Goal: Communication & Community: Answer question/provide support

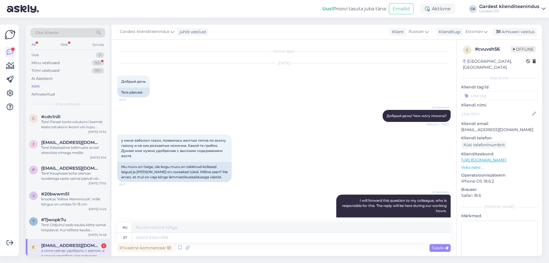
scroll to position [635, 0]
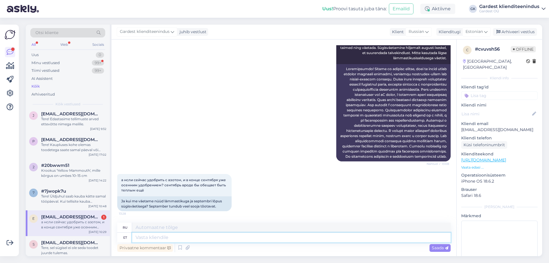
click at [184, 237] on textarea at bounding box center [291, 238] width 319 height 10
paste textarea "sügisel muutuvad muru vajadused ja liigse lämmastiku kasutamine võib pigem kahj…"
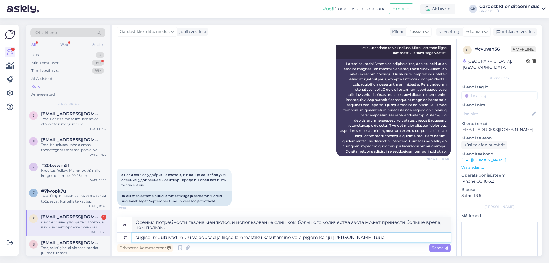
click at [138, 237] on textarea "sügisel muutuvad muru vajadused ja liigse lämmastiku kasutamine võib pigem kahj…" at bounding box center [291, 238] width 319 height 10
click at [371, 235] on textarea "Sügisel muutuvad muru vajadused ja liigse lämmastiku kasutamine võib pigem kahj…" at bounding box center [291, 238] width 319 height 10
paste textarea "Lämmastik stimuleerib lehtede ja kiire kasvu arengut, mis sügisel on ebasoodne,…"
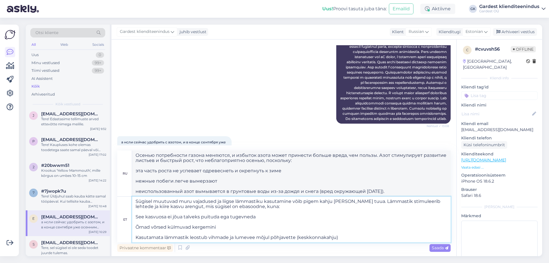
click at [136, 236] on textarea "Sügisel muutuvad muru vajadused ja liigse lämmastiku kasutamine võib pigem kahj…" at bounding box center [291, 220] width 319 height 46
drag, startPoint x: 256, startPoint y: 216, endPoint x: 130, endPoint y: 213, distance: 126.2
click at [130, 213] on div "et Sügisel muutuvad muru vajadused ja liigse lämmastiku kasutamine võib pigem k…" at bounding box center [284, 220] width 334 height 46
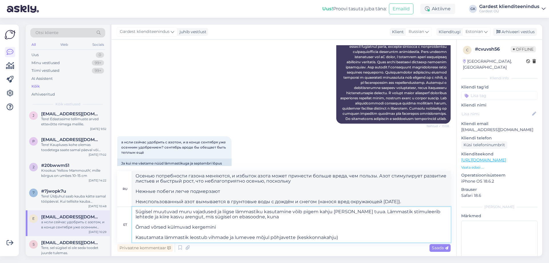
click at [139, 226] on textarea "Sügisel muutuvad muru vajadused ja liigse lämmastiku kasutamine võib pigem kahj…" at bounding box center [291, 224] width 319 height 35
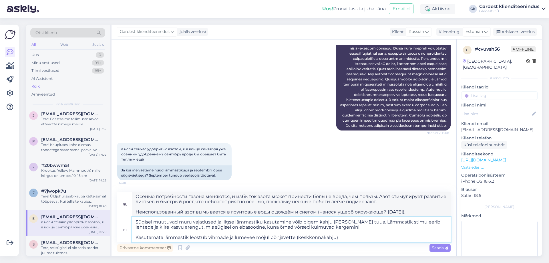
click at [139, 238] on textarea "Sügisel muutuvad muru vajadused ja liigse lämmastiku kasutamine võib pigem kahj…" at bounding box center [291, 229] width 319 height 25
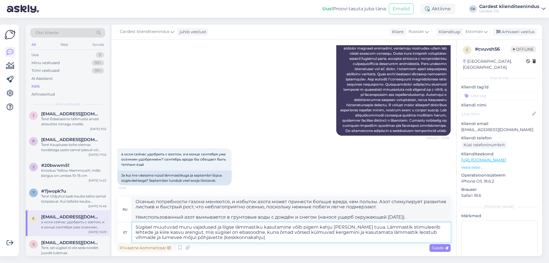
scroll to position [656, 0]
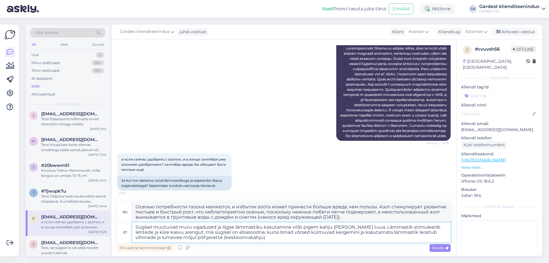
click at [243, 237] on textarea "Sügisel muutuvad muru vajadused ja liigse lämmastiku kasutamine võib pigem kahj…" at bounding box center [291, 232] width 319 height 20
click at [443, 226] on textarea "Sügisel muutuvad muru vajadused ja liigse lämmastiku kasutamine võib pigem kahj…" at bounding box center [291, 232] width 319 height 20
click at [219, 231] on textarea "Sügisel muutuvad muru vajadused ja liigse lämmastiku kasutamine võib pigem kahj…" at bounding box center [291, 232] width 319 height 20
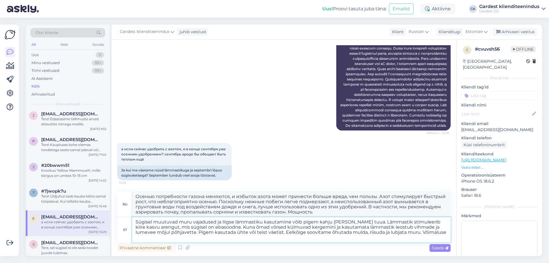
scroll to position [663, 0]
type textarea "Sügisel muutuvad muru vajadused ja liigse lämmastiku kasutamine võib pigem kahj…"
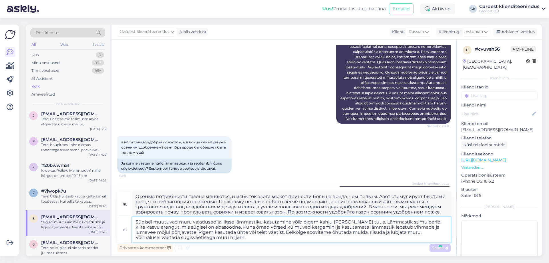
scroll to position [752, 0]
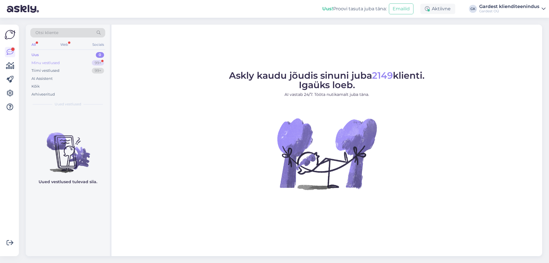
click at [58, 60] on div "Minu vestlused" at bounding box center [45, 63] width 28 height 6
click at [40, 65] on div "Minu vestlused" at bounding box center [45, 63] width 28 height 6
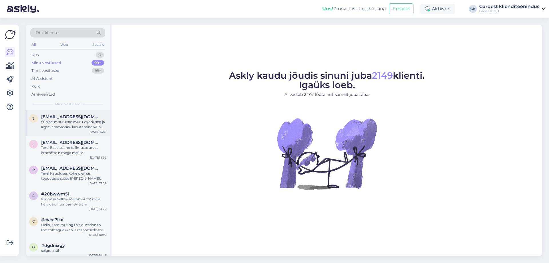
click at [58, 114] on div "e [EMAIL_ADDRESS][DOMAIN_NAME] Sügisel muutuvad muru vajadused ja liigse lämmas…" at bounding box center [68, 123] width 84 height 26
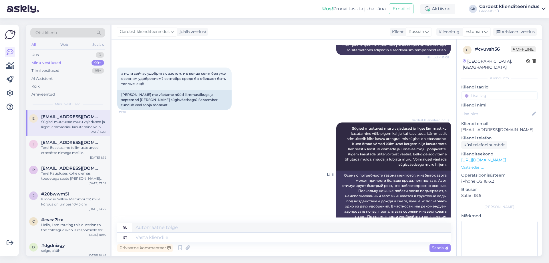
scroll to position [752, 0]
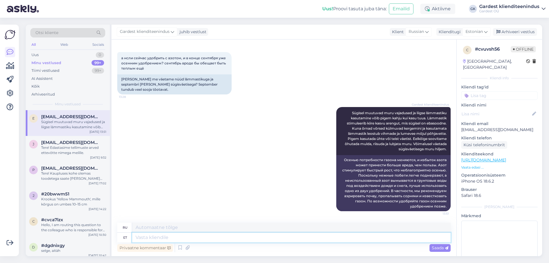
click at [191, 237] on textarea at bounding box center [291, 238] width 319 height 10
paste textarea "+5…+10 °C on veel sobiv, kui muru kasvab aeglaselt"
type textarea "+5…+10 °C on veel sobiv, kui muru kasvab aeglaselt"
type textarea "+5…+10 °C все еще подходит, если трава растет медленно."
click at [136, 237] on textarea "+5…+10 °C on veel sobiv, kui muru kasvab aeglaselt" at bounding box center [291, 238] width 319 height 10
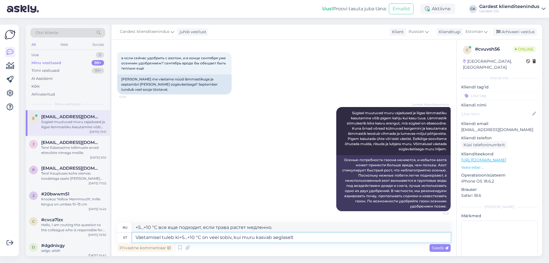
type textarea "Väetamisel tuleb kin+5…+10 °C on veel sobiv, kui muru kasvab aeglaselt"
type textarea "При внесении удобрений температура должна быть +5…+10 °С, что вполне приемлемо,…"
type textarea "Väetamisel tuleb kindlasti jäl+5…+10 °C on veel sobiv, kui muru kasvab aeglaselt"
type textarea "При внесении удобрений важно поддерживать температуру +5…+10 °С, что приемлемо,…"
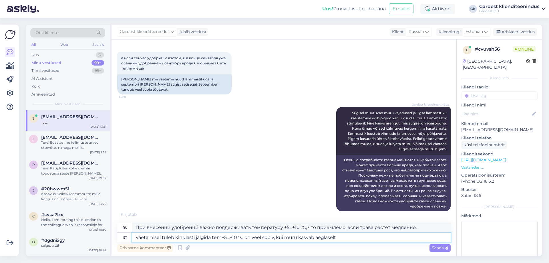
type textarea "Väetamisel tuleb kindlasti jälgida temp+5…+10 °C on veel sobiv, kui muru kasvab…"
type textarea "При внесении удобрений важно обращать внимание на температуру. Если трава расте…"
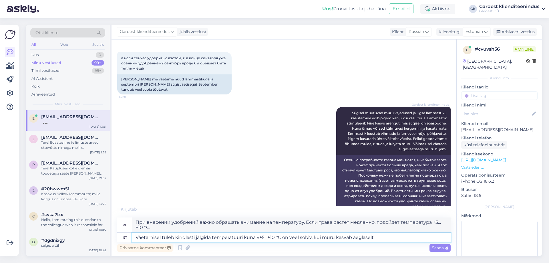
type textarea "Väetamisel tuleb kindlasti jälgida temperatuuri kuna vä+5…+10 °C on veel sobiv,…"
type textarea "При внесении удобрений важно следить за температурой, так как +5…+10 °C будет д…"
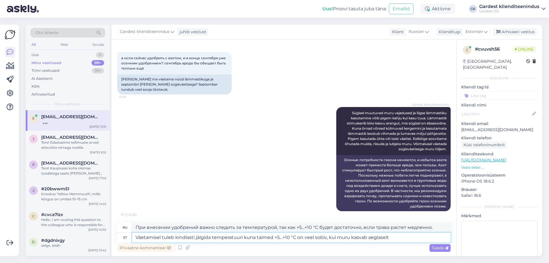
type textarea "Väetamisel tuleb kindlasti jälgida temperatuuri kuna taimed o+5…+10 °C on veel …"
type textarea "При внесении удобрений важно следить за температурой, поскольку растениям все р…"
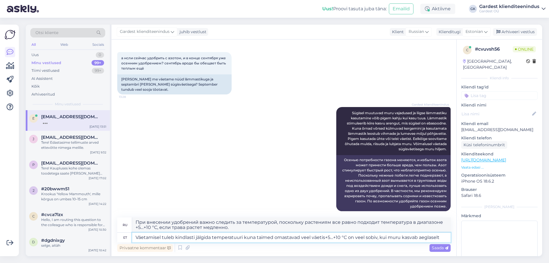
type textarea "Väetamisel tuleb kindlasti jälgida temperatuuri kuna taimed omastavad veel väet…"
type textarea "При внесении удобрений важно следить за температурой, поскольку растения все ещ…"
type textarea "Väetamisel tuleb kindlasti jälgida temperatuuri kuna taimed omastavad veel väet…"
type textarea "При внесении удобрений важно следить за температурой, так как растения еще усва…"
type textarea "Väetamisel tuleb kindlasti jälgida temperatuuri kuna taimed omastavad veel väet…"
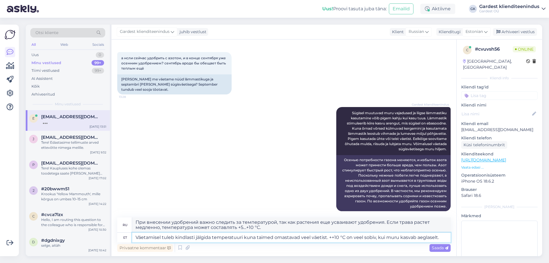
type textarea "При внесении удобрений важно следить за температурой, поскольку растения все ещ…"
type textarea "Väetamisel tuleb kindlasti jälgida temperatuuri kuna taimed omastavad veel väet…"
type textarea "При внесении удобрений важно следить за температурой, поскольку растения все ещ…"
click at [327, 238] on textarea "Väetamisel tuleb kindlasti jälgida temperatuuri kuna taimed omastavad veel väet…" at bounding box center [291, 238] width 319 height 10
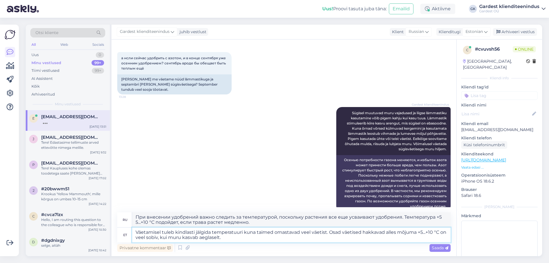
type textarea "Väetamisel tuleb kindlasti jälgida temperatuuri kuna taimed omastavad veel väet…"
type textarea "При внесении удобрений важно следить за температурой, поскольку растения всё ещ…"
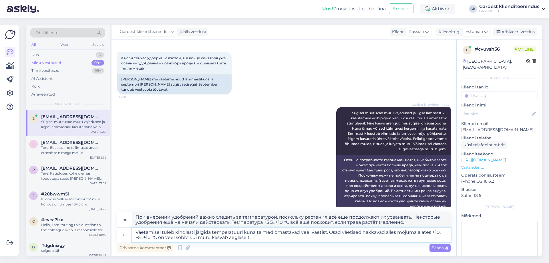
type textarea "Väetamisel tuleb kindlasti jälgida temperatuuri kuna taimed omastavad veel väet…"
type textarea "При внесении удобрений важно следить за температурой, поскольку растения всё ещ…"
type textarea "Väetamisel tuleb kindlasti jälgida temperatuuri kuna taimed omastavad veel väet…"
type textarea "При внесении удобрений важно следить за температурой, так как растения всё ещё …"
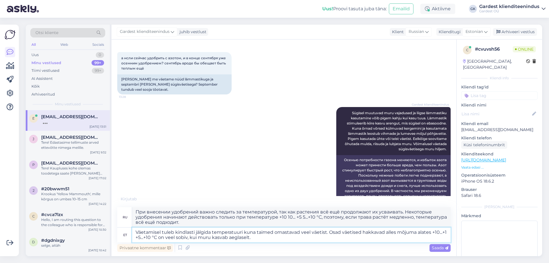
type textarea "Väetamisel tuleb kindlasti jälgida temperatuuri kuna taimed omastavad veel väet…"
type textarea "При внесении удобрений важно следить за температурой, поскольку растения всё ещ…"
drag, startPoint x: 175, startPoint y: 239, endPoint x: 170, endPoint y: 237, distance: 6.1
click at [170, 237] on textarea "Väetamisel tuleb kindlasti jälgida temperatuuri kuna taimed omastavad veel väet…" at bounding box center [291, 234] width 319 height 15
click at [152, 237] on textarea "Väetamisel tuleb kindlasti jälgida temperatuuri kuna taimed omastavad veel väet…" at bounding box center [291, 234] width 319 height 15
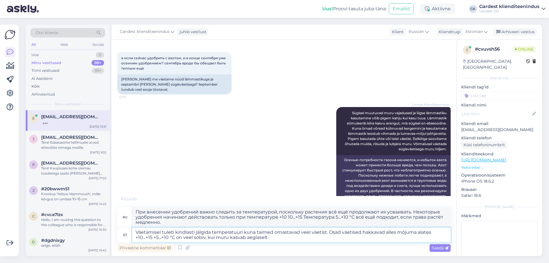
paste textarea "°C"
type textarea "Väetamisel tuleb kindlasti jälgida temperatuuri kuna taimed omastavad veel väet…"
type textarea "При внесении удобрений важно следить за температурой, поскольку растения всё ещ…"
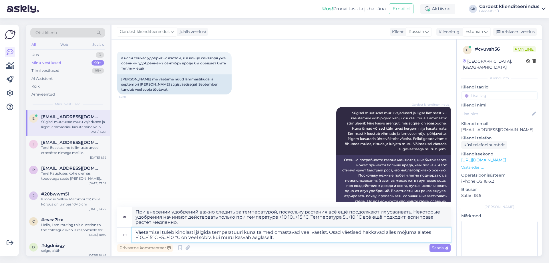
scroll to position [767, 0]
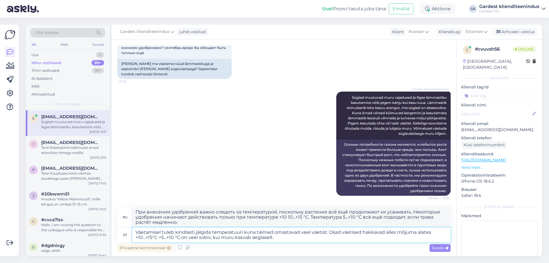
type textarea "Väetamisel tuleb kindlasti jälgida temperatuuri kuna taimed omastavad veel väet…"
type textarea "При внесении удобрений важно следить за температурой, так как растения всё ещё …"
click at [326, 233] on textarea "Väetamisel tuleb kindlasti jälgida temperatuuri kuna taimed omastavad veel väet…" at bounding box center [291, 234] width 319 height 15
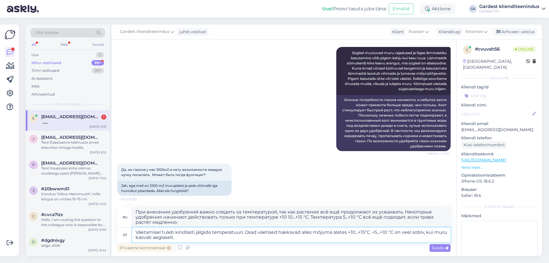
type textarea "Väetamisel tuleb kindlasti jälgida temperatuuri.. Osad väetised hakkavad alles …"
type textarea "При внесении удобрений важно следить за temperatuuri.. Некоторые удобрения начи…"
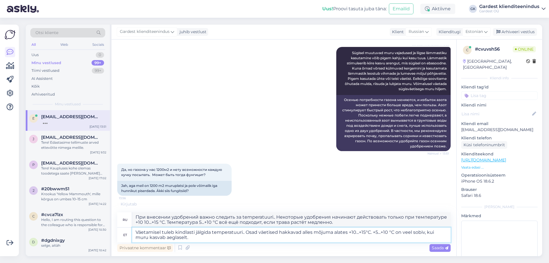
type textarea "Väetamisel tuleb kindlasti jälgida temperatuuri. Osad väetised hakkavad alles m…"
type textarea "При внесении удобрений важно следить за температурой. Некоторые удобрения начин…"
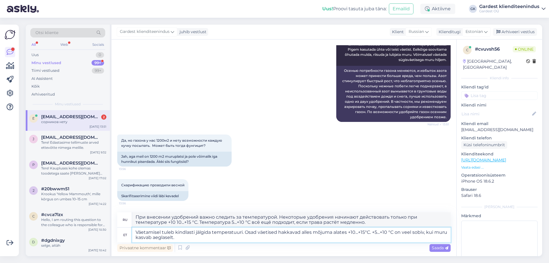
scroll to position [876, 0]
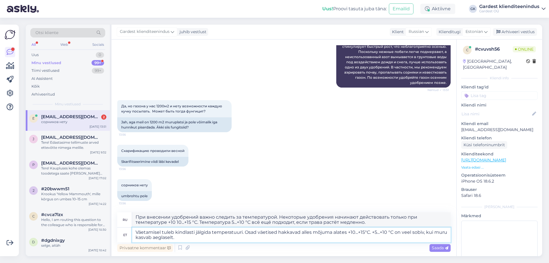
click at [372, 233] on textarea "Väetamisel tuleb kindlasti jälgida temperatuuri. Osad väetised hakkavad alles m…" at bounding box center [291, 234] width 319 height 15
type textarea "Väetamisel tuleb kindlasti jälgida temperatuuri. Osad väetised hakkavad alles m…"
type textarea "При внесении удобрений важно следить за температурой. Некоторые удобрения начин…"
click at [158, 236] on textarea "Väetamisel tuleb kindlasti jälgida temperatuuri. Osad väetised hakkavad alles m…" at bounding box center [291, 234] width 319 height 15
type textarea "Väetamisel tuleb kindlasti jälgida temperatuuri. Osad väetised hakkavad alles m…"
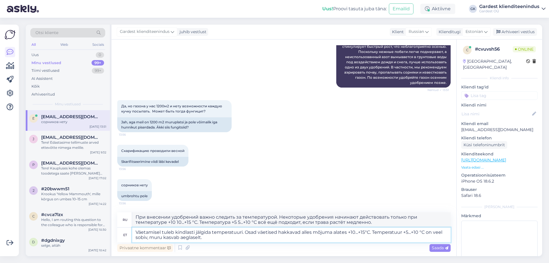
type textarea "При внесении удобрений важно следить за температурой. Некоторые удобрения начин…"
click at [403, 233] on textarea "Väetamisel tuleb kindlasti jälgida temperatuuri. Osad väetised hakkavad alles m…" at bounding box center [291, 234] width 319 height 15
type textarea "Väetamisel tuleb kindlasti jälgida temperatuuri. Osad väetised hakkavad alles m…"
type textarea "При внесении удобрений важно следить за температурой. Некоторые удобрения начин…"
click at [151, 237] on textarea "Väetamisel tuleb kindlasti jälgida temperatuuri. Osad väetised hakkavad alles m…" at bounding box center [291, 234] width 319 height 15
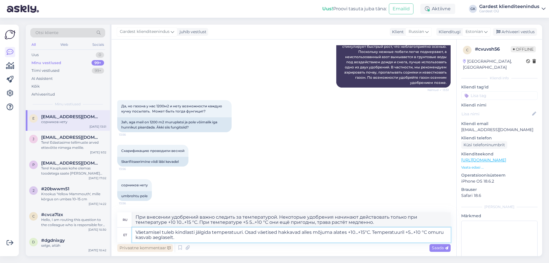
type textarea "Väetamisel tuleb kindlasti jälgida temperatuuri. Osad väetised hakkavad alles m…"
type textarea "При внесении удобрений важно следить за температурой. Некоторые удобрения начин…"
type textarea "Väetamisel tuleb kindlasti jälgida temperatuuri. Osad väetised hakkavad alles m…"
type textarea "При внесении удобрений важно следить за температурой. Некоторые удобрения начин…"
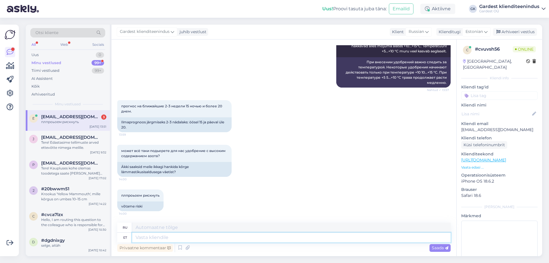
scroll to position [1094, 0]
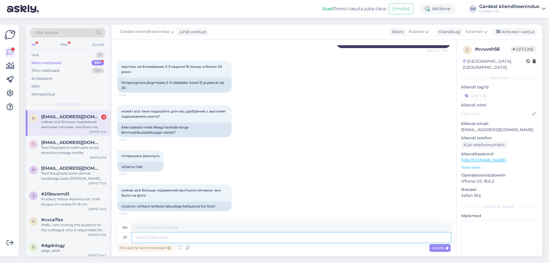
click at [175, 239] on textarea at bounding box center [291, 238] width 319 height 10
paste textarea "Lumiseen (Typhula spp.) areneb paremini, kui murutaimed on liialt lopsakad ja v…"
type textarea "Lumiseen (Typhula spp.) areneb paremini, kui murutaimed on liialt lopsakad ja v…"
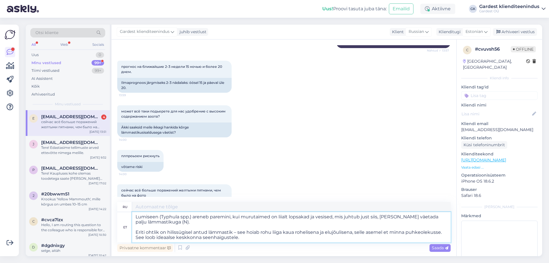
type textarea "Снежная плесень (Typhula spp.) размножается на слишком пышном и заболоченном га…"
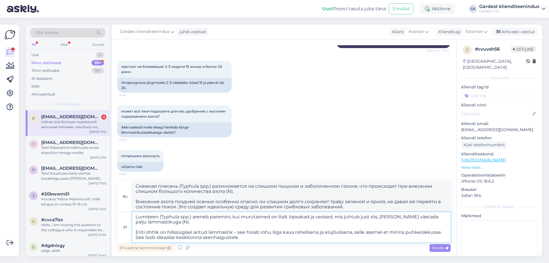
click at [193, 215] on textarea "Lumiseen (Typhula spp.) areneb paremini, kui murutaimed on liialt lopsakad ja v…" at bounding box center [291, 227] width 319 height 30
type textarea "Lumiseen areneb paremini, kui murutaimed on liialt lopsakad ja vesised, mis juh…"
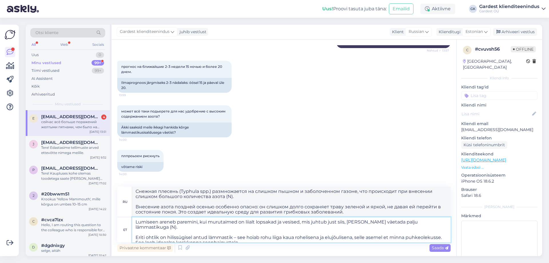
type textarea "Снежная плесень процветает на слишком и заболоченных газонах, что происходит пр…"
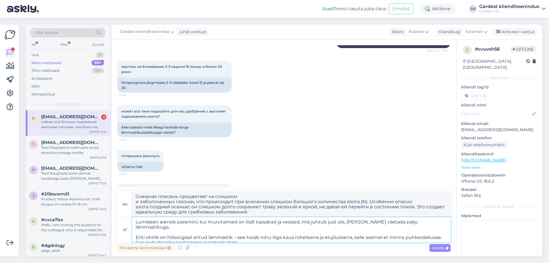
type textarea "Lumiseen areneb paremini, kui murutaimed on liialt lopsakad ja vesised, mis juh…"
type textarea "Снежная плесень процветает на слишком и водянистых газонах, что часто при внесе…"
type textarea "Lumiseen areneb paremini, kui murutaimed on liialt lopsakad ja vesised, mis juh…"
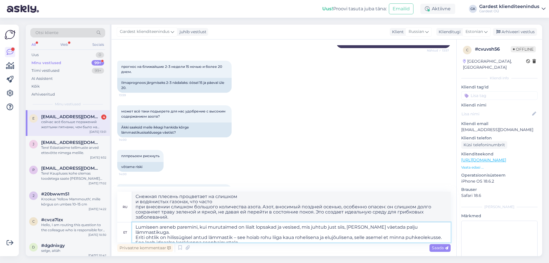
type textarea "Снежная плесень процветает на слишком пышных и водянистых газонах, что часто пр…"
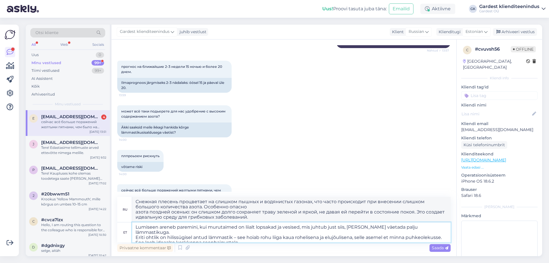
click at [157, 231] on textarea "Lumiseen areneb paremini, kui murutaimed on liialt lopsakad ja vesised, mis juh…" at bounding box center [291, 232] width 319 height 20
click at [183, 230] on textarea "Lumiseen areneb paremini, kui murutaimed on liialt lopsakad ja vesised, mis juh…" at bounding box center [291, 232] width 319 height 20
click at [178, 231] on textarea "Lumiseen areneb paremini, kui murutaimed on liialt lopsakad ja vesised, mis juh…" at bounding box center [291, 232] width 319 height 20
click at [177, 231] on textarea "Lumiseen areneb paremini, kui murutaimed on liialt lopsakad ja vesised, mis juh…" at bounding box center [291, 232] width 319 height 20
click at [208, 233] on textarea "Lumiseen areneb paremini, kui murutaimed on liialt lopsakad ja vesised, mis juh…" at bounding box center [291, 232] width 319 height 20
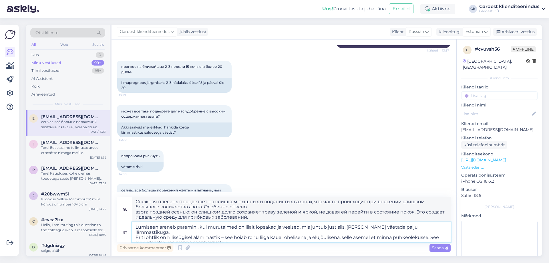
type textarea "Lumiseen areneb paremini, kui murutaimed on liialt lopsakad ja vesised, mis juh…"
type textarea "Снежная плесень процветает на слишком пышных и водянистых газонах, что часто пр…"
click at [148, 232] on textarea "Lumiseen areneb paremini, kui murutaimed on liialt lopsakad ja vesised, mis juh…" at bounding box center [291, 232] width 319 height 20
type textarea "Lumiseen areneb paremini, kui murutaimed on liialt lopsakad ja vesised, mis juh…"
type textarea "Снежная плесень процветает на слишком пышных и водянистых газонах, что и происх…"
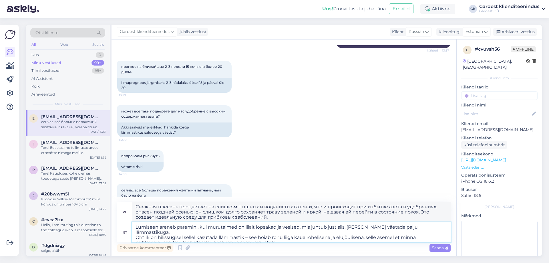
type textarea "Lumiseen areneb paremini, kui murutaimed on liialt lopsakad ja vesised, mis juh…"
type textarea "Снежная плесень процветает на слишком пышных и водянистых газонах, что и происх…"
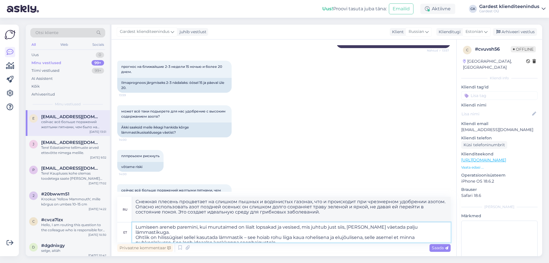
type textarea "Lumiseen areneb paremini, kui murutaimed on liialt lopsakad ja vesised, mis juh…"
click at [196, 231] on textarea "Lumiseen areneb paremini, kui murutaimed on liialt lopsakad ja vesised, mis juh…" at bounding box center [291, 232] width 319 height 20
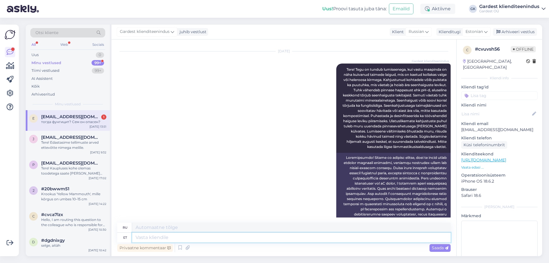
scroll to position [537, 0]
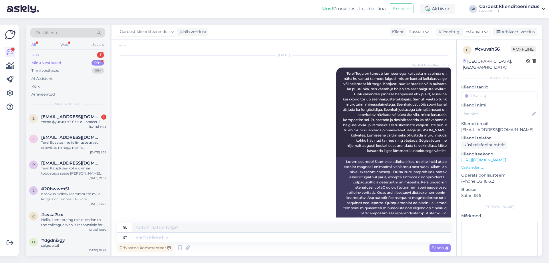
click at [44, 56] on div "Uus 1" at bounding box center [67, 55] width 75 height 8
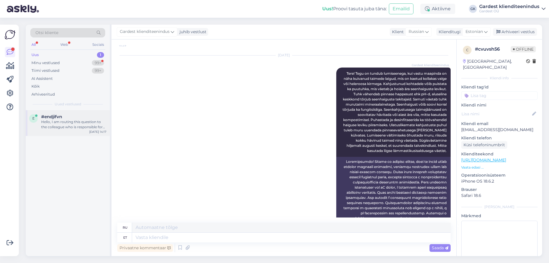
click at [57, 112] on div "e #endjifvn Hello, I am routing this question to the colleague who is responsib…" at bounding box center [68, 123] width 84 height 26
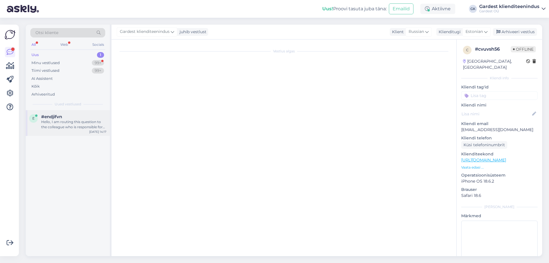
scroll to position [0, 0]
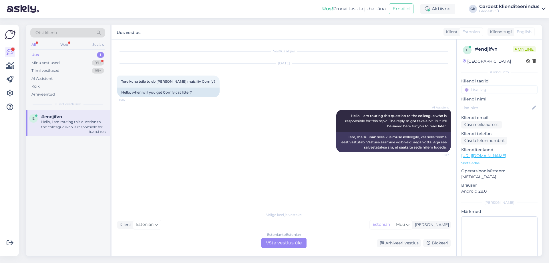
click at [286, 241] on div "Estonian to Estonian Võta vestlus üle" at bounding box center [284, 243] width 45 height 10
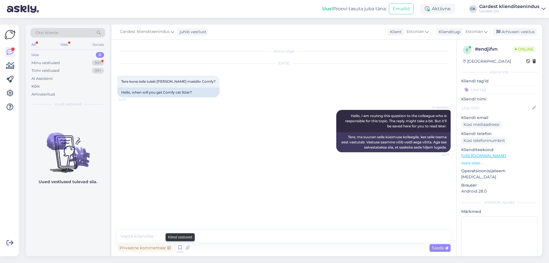
click at [181, 247] on icon at bounding box center [180, 247] width 7 height 9
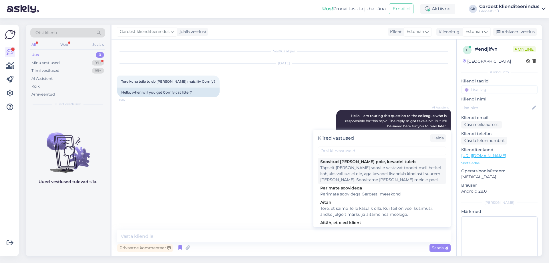
click at [362, 169] on div "Täpselt [PERSON_NAME] soovile vastavat toodet meil hetkel kahjuks valikus ei ol…" at bounding box center [382, 174] width 124 height 18
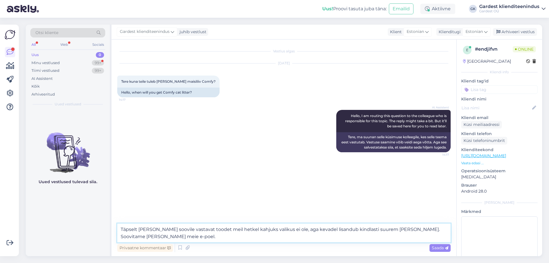
click at [122, 230] on textarea "Täpselt [PERSON_NAME] soovile vastavat toodet meil hetkel kahjuks valikus ei ol…" at bounding box center [284, 232] width 334 height 19
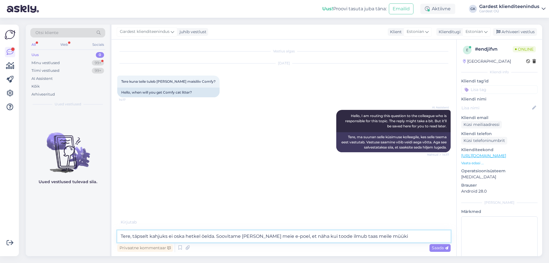
type textarea "Tere, täpselt kahjuks ei oska hetkel öelda. Soovitame [PERSON_NAME] meie e-poel…"
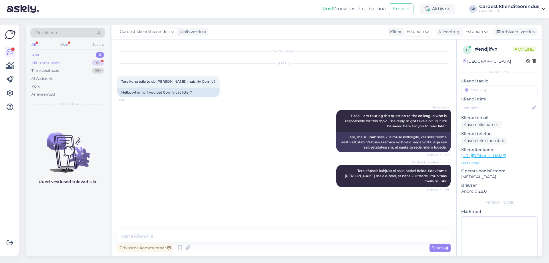
click at [33, 61] on div "Minu vestlused" at bounding box center [45, 63] width 28 height 6
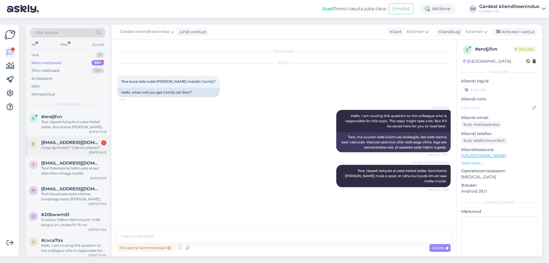
click at [54, 146] on div "тогда фунгицит? Сем он опасен?" at bounding box center [73, 147] width 65 height 5
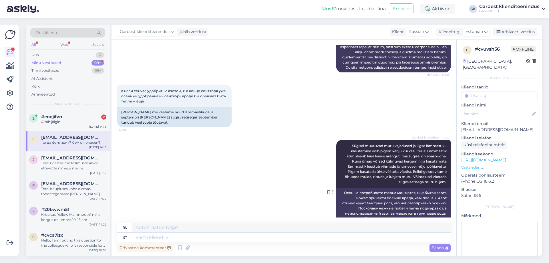
scroll to position [738, 0]
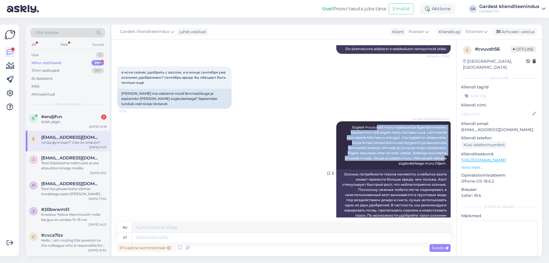
drag, startPoint x: 372, startPoint y: 128, endPoint x: 440, endPoint y: 157, distance: 74.1
click at [440, 157] on span "Sügisel muutuvad muru vajadused ja liigse lämmastiku kasutamine võib pigem kahj…" at bounding box center [396, 145] width 103 height 40
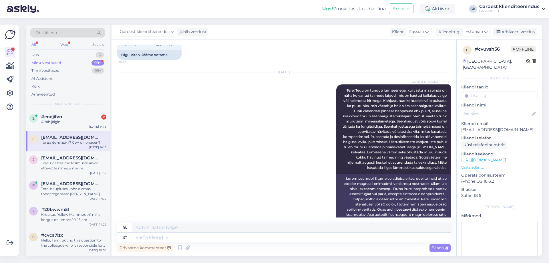
scroll to position [537, 0]
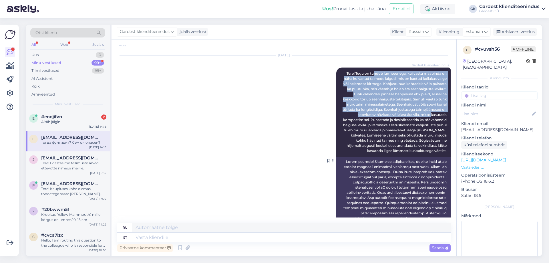
drag, startPoint x: 369, startPoint y: 65, endPoint x: 426, endPoint y: 104, distance: 69.5
click at [426, 104] on div "Gardest klienditeenindus Tere! Tegu on tundub lumiseenega, kui vastu maapinda o…" at bounding box center [393, 112] width 114 height 89
click at [422, 92] on span "Tere! Tegu on tundub lumiseenega, kui vastu maapinda on näha kuivanud taimede l…" at bounding box center [395, 112] width 105 height 82
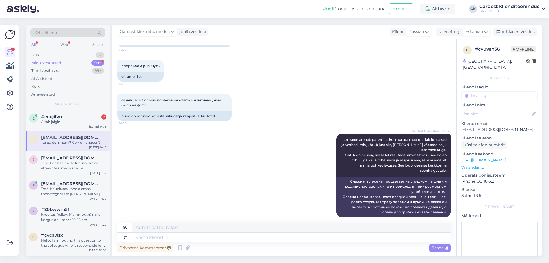
scroll to position [1224, 0]
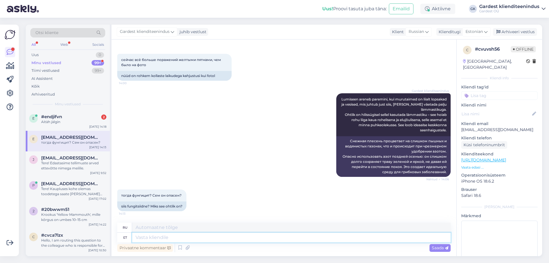
click at [147, 239] on textarea at bounding box center [291, 238] width 319 height 10
type textarea "Konsulteerisime"
type textarea "Мы проконсультировались"
type textarea "Konsulteerisime meie a"
type textarea "Мы проконсультировались с нашими"
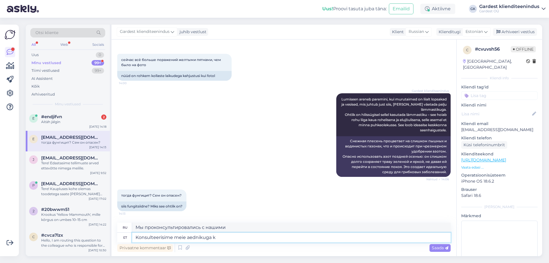
type textarea "Konsulteerisime meie aednikuga ku"
type textarea "Мы проконсультировались с нашим садовником"
type textarea "Konsulteerisime meie aednikuga kuna"
type textarea "Мы посоветовались с нашим садовником, потому что"
type textarea "Konsulteerisime meie aednikuga kuna ala on"
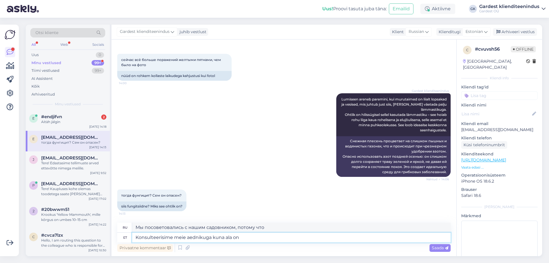
type textarea "Мы проконсультировались с нашим садовником, потому что район"
type textarea "Konsulteerisime meie aednikuga kuna ala on nii t"
type textarea "Мы проконсультировались с нашим садовником, потому что район очень"
type textarea "Konsulteerisime meie aednikuga kuna ala on nii [PERSON_NAME]"
type textarea "Мы проконсультировались с нашим садовником, поскольку местность очень крутая."
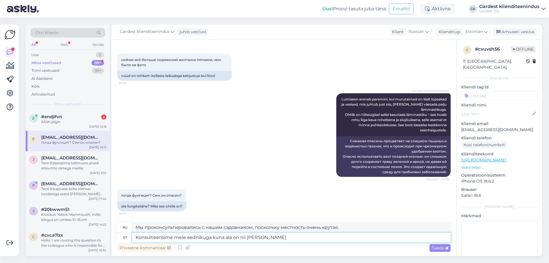
type textarea "Konsulteerisime meie aednikuga kuna ala on nii [PERSON_NAME]"
type textarea "Мы проконсультировались с нашим садовником, потому что местность очень крутая и"
type textarea "Konsulteerisime meie aednikuga kuna ala on nii t"
type textarea "Мы проконсультировались с нашим садовником, поскольку местность очень крутая."
type textarea "Konsulteerisime meie aednikuga kuna ala on nii"
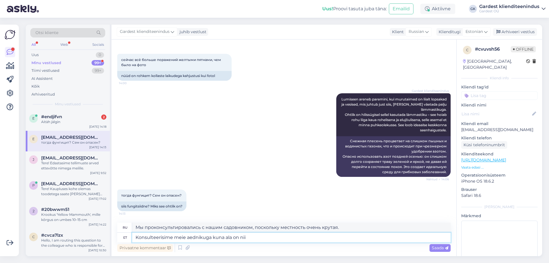
type textarea "Мы проконсультировались с нашим садовником, потому что район очень"
type textarea "Konsulteerisime meie aednikuga kuna ala on nii suur, si"
type textarea "Мы проконсультировались с нашим садовником, потому что территория очень большая,"
type textarea "Konsulteerisime meie aednikuga kuna ala on nii suur, siis e"
type textarea "Мы проконсультировались с нашим садовником, поскольку территория очень большая,"
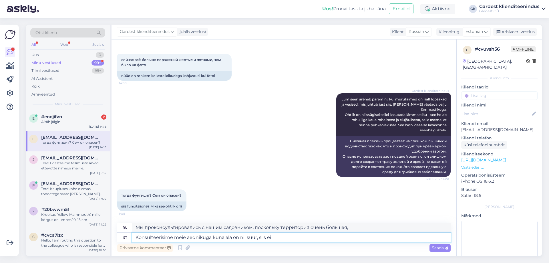
type textarea "Konsulteerisime meie aednikuga kuna ala on nii suur, siis ei"
type textarea "Мы проконсультировались с нашим садовником, поскольку территория очень большая,…"
type textarea "Konsulteerisime meie aednikuga kuna ala on nii suur, siis ei ole m"
type textarea "Мы проконсультировались с нашим садовником, поскольку территория очень большая,…"
type textarea "Konsulteerisime meie aednikuga kuna ala on nii suur, siis ei ole mõistlik k"
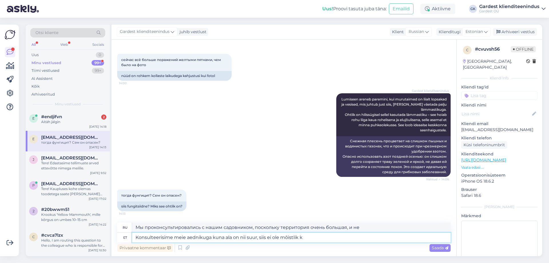
type textarea "Мы проконсультировались с нашим садовником, поскольку территория настолько боль…"
type textarea "Konsulteerisime meie aednikuga kuna ala on nii suur, siis ei ole mõistlik kasut…"
type textarea "Мы проконсультировались с нашим садовником, поскольку территория очень большая,…"
type textarea "Konsulteerisime meie aednikuga kuna ala on nii suur, siis ei ole mõistlik kasut…"
type textarea "Мы проконсультировались с нашим садовником, поскольку территория настолько боль…"
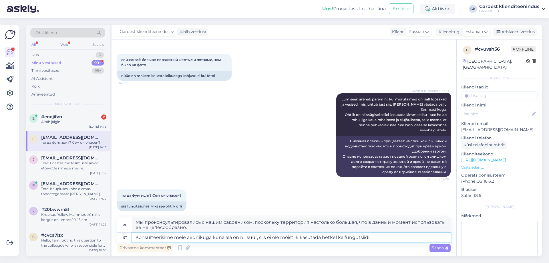
type textarea "Konsulteerisime meie aednikuga kuna ala on nii suur, siis ei ole mõistlik kasut…"
type textarea "Мы проконсультировались с нашим садовником, поскольку территория очень большая,…"
type textarea "Konsulteerisime meie aednikuga kuna ala on nii suur, siis ei ole mõistlik kasut…"
type textarea "Мы проконсультировались с нашим садовником, поскольку территория очень большая,…"
type textarea "Konsulteerisime meie aednikuga kuna ala on nii suur, siis ei ole mõistlik kasut…"
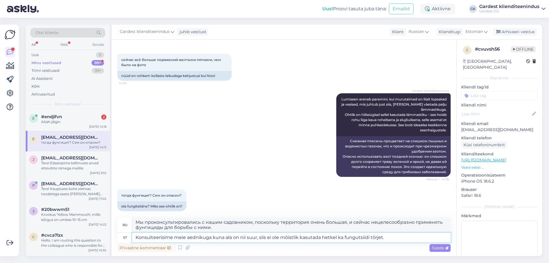
type textarea "Мы проконсультировались с нашим садовником, и, поскольку территория очень больш…"
type textarea "Konsulteerisime meie aednikuga kuna ala on nii suur, siis ei ole mõistlik kasut…"
type textarea "Мы проконсультировались с нашим садовником, и, поскольку площадь участка очень …"
type textarea "Konsulteerisime meie aednikuga kuna ala on nii suur, siis ei ole mõistlik kasut…"
type textarea "Мы посоветовались с нашим садовником, что, поскольку площадь очень большая, сей…"
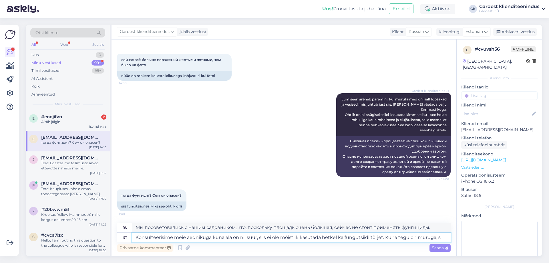
type textarea "Konsulteerisime meie aednikuga kuna ala on nii suur, siis ei ole mõistlik kasut…"
type textarea "Мы проконсультировались с нашим садовником, и, поскольку площадь участка очень …"
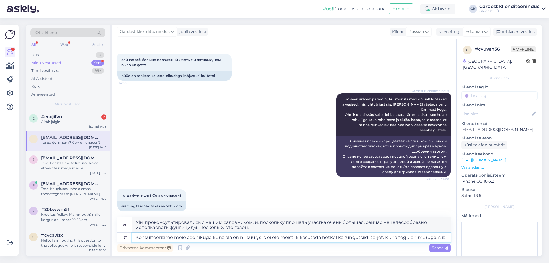
type textarea "Konsulteerisime meie aednikuga kuna ala on nii suur, siis ei ole mõistlik kasut…"
type textarea "Мы посоветовались с нашим садовником, что, поскольку площадь участка очень боль…"
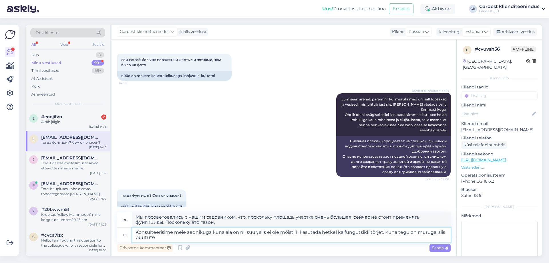
type textarea "Konsulteerisime meie aednikuga kuna ala on nii suur, siis ei ole mõistlik kasut…"
type textarea "Мы проконсультировались с нашим садовником, и, поскольку площадь участка очень …"
type textarea "Konsulteerisime meie aednikuga kuna ala on nii suur, siis ei ole mõistlik kasut…"
type textarea "Мы проконсультировались с нашим садовником, и, поскольку площадь участка очень …"
type textarea "Konsulteerisime meie aednikuga kuna ala on nii suur, siis ei ole mõistlik kasut…"
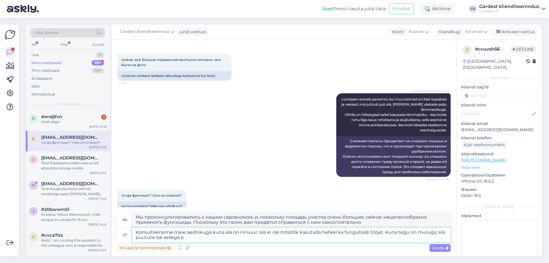
type textarea "Мы проконсультировались с нашим садовником, поскольку площадь участка очень бол…"
type textarea "Konsulteerisime meie aednikuga kuna ala on nii suur, siis ei ole mõistlik kasut…"
type textarea "Мы проконсультировались с нашим садовником, поскольку площадь участка очень бол…"
type textarea "Konsulteerisime meie aednikuga kuna ala on nii suur, siis ei ole mõistlik kasut…"
type textarea "Мы проконсультировались с нашим садовником, поскольку площадь участка очень бол…"
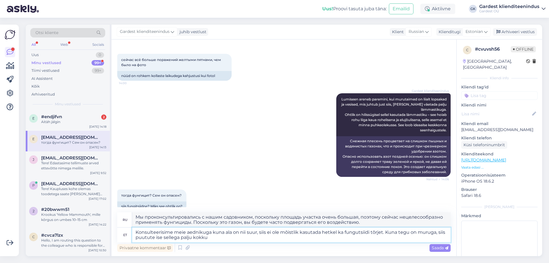
click at [155, 238] on textarea "Konsulteerisime meie aednikuga kuna ala on nii suur, siis ei ole mõistlik kasut…" at bounding box center [291, 234] width 319 height 15
type textarea "Konsulteerisime meie aednikuga kuna ala on nii suur, siis ei ole mõistlik kasut…"
type textarea "Мы проконсультировались с нашим садовником, и, поскольку площадь участка очень …"
type textarea "Konsulteerisime meie aednikuga kuna ala on nii suur, siis ei ole mõistlik kasut…"
type textarea "Мы проконсультировались с нашим садовником, поскольку площадь участка очень бол…"
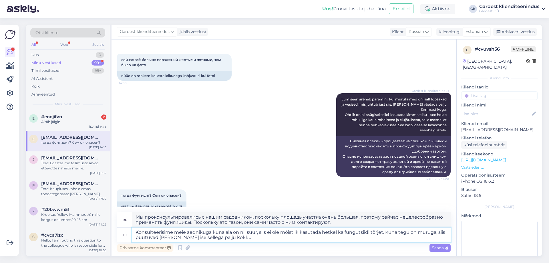
type textarea "Konsulteerisime meie aednikuga kuna ala on nii suur, siis ei ole mõistlik kasut…"
type textarea "Мы проконсультировались с нашим садовником, поскольку площадь участка очень бол…"
type textarea "Konsulteerisime meie aednikuga kuna ala on nii suur, siis ei ole mõistlik kasut…"
type textarea "Мы проконсультировались с нашим садовником, поскольку площадь участка очень бол…"
type textarea "Konsulteerisime meie aednikuga kuna ala on nii suur, siis ei ole mõistlik kasut…"
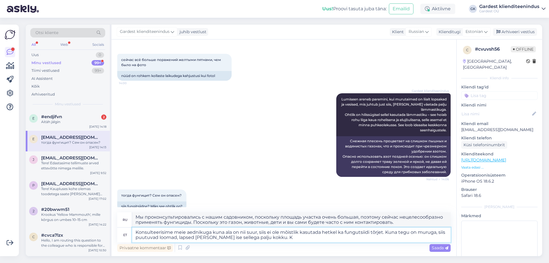
type textarea "Мы проконсультировались с нашим садовником, и, поскольку площадь участка очень …"
type textarea "Konsulteerisime meie aednikuga kuna ala on nii suur, siis ei ole mõistlik kasut…"
type textarea "Мы проконсультировались с нашим садовником, поскольку площадь участка очень бол…"
type textarea "Konsulteerisime meie aednikuga kuna ala on nii suur, siis ei ole mõistlik kasut…"
type textarea "Мы проконсультировались с нашим садовником, поскольку площадь участка очень бол…"
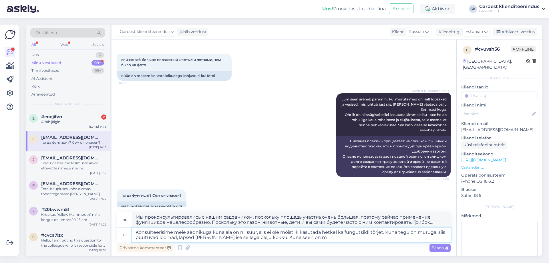
type textarea "Konsulteerisime meie aednikuga kuna ala on nii suur, siis ei ole mõistlik kasut…"
type textarea "Мы проконсультировались с нашим садовником, поскольку площадь участка очень бол…"
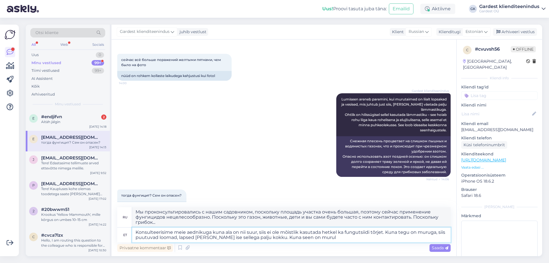
type textarea "Konsulteerisime meie aednikuga kuna ala on nii suur, siis ei ole mõistlik kasut…"
type textarea "Мы проконсультировались с нашим садовником, поскольку площадь участка очень бол…"
type textarea "Konsulteerisime meie aednikuga kuna ala on nii suur, siis ei ole mõistlik kasut…"
type textarea "Мы проконсультировались с нашим садовником, поскольку площадь участка очень бол…"
type textarea "Konsulteerisime meie aednikuga kuna ala on nii suur, siis ei ole mõistlik kasut…"
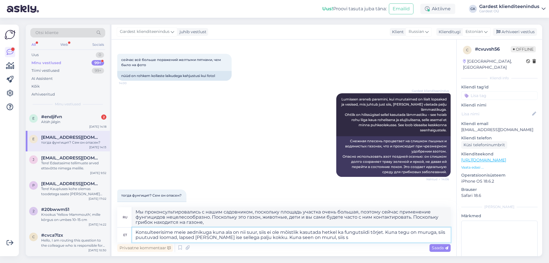
type textarea "Мы проконсультировались с нашим садовником, поскольку площадь участка очень бол…"
type textarea "Konsulteerisime meie aednikuga kuna ala on nii suur, siis ei ole mõistlik kasut…"
type textarea "Мы проконсультировались с нашим садовником, поскольку площадь участка очень бол…"
type textarea "Konsulteerisime meie aednikuga kuna ala on nii suur, siis ei ole mõistlik kasut…"
type textarea "Мы проконсультировались с нашим садовником, поскольку площадь участка очень бол…"
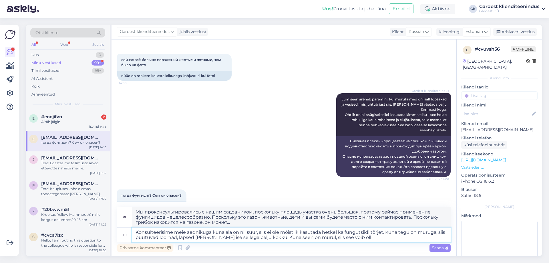
type textarea "Konsulteerisime meie aednikuga kuna ala on nii suur, siis ei ole mõistlik kasut…"
type textarea "Мы проконсультировались с нашим садовником, поскольку площадь участка очень бол…"
type textarea "Konsulteerisime meie aednikuga kuna ala on nii suur, siis ei ole mõistlik kasut…"
type textarea "Мы проконсультировались с нашим садовником, поскольку площадь участка очень бол…"
type textarea "Konsulteerisime meie aednikuga kuna ala on nii suur, siis ei ole mõistlik kasut…"
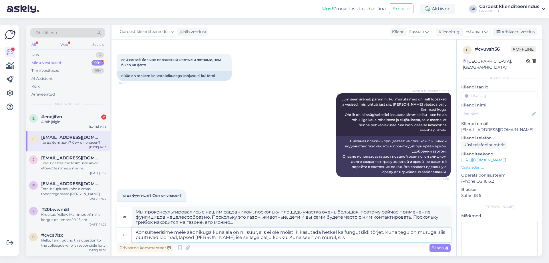
type textarea "Мы проконсультировались с нашим садовником, поскольку площадь участка очень бол…"
type textarea "Konsulteerisime meie aednikuga kuna ala on nii suur, siis ei ole mõistlik kasut…"
type textarea "Мы проконсультировались с нашим садовником, поскольку площадь участка очень бол…"
type textarea "Konsulteerisime meie aednikuga kuna ala on nii suur, siis ei ole mõistlik kasut…"
type textarea "Мы проконсультировались с нашим садовником, поскольку площадь участка очень бол…"
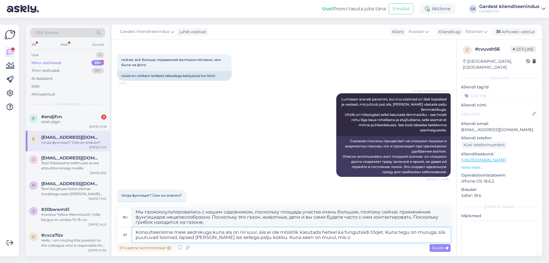
type textarea "Konsulteerisime meie aednikuga kuna ala on nii suur, siis ei ole mõistlik kasut…"
type textarea "Мы проконсультировались с нашим садовником, поскольку площадь участка очень бол…"
type textarea "Konsulteerisime meie aednikuga kuna ala on nii suur, siis ei ole mõistlik kasut…"
type textarea "Мы проконсультировались с нашим садовником, поскольку площадь участка очень бол…"
type textarea "Konsulteerisime meie aednikuga kuna ala on nii suur, siis ei ole mõistlik kasut…"
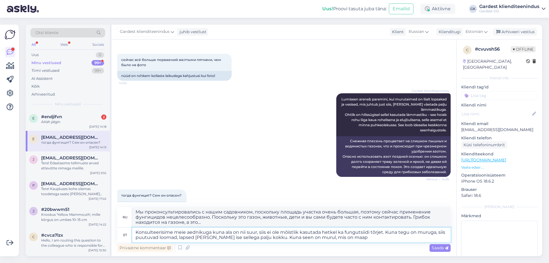
type textarea "Мы проконсультировались с нашим садовником, поскольку площадь участка очень бол…"
type textarea "Konsulteerisime meie aednikuga kuna ala on nii suur, siis ei ole mõistlik kasut…"
type textarea "Мы проконсультировались с нашим садовником, поскольку площадь участка очень бол…"
type textarea "Konsulteerisime meie aednikuga kuna ala on nii suur, siis ei ole mõistlik kasut…"
type textarea "Мы проконсультировались с нашим садовником, поскольку площадь участка очень бол…"
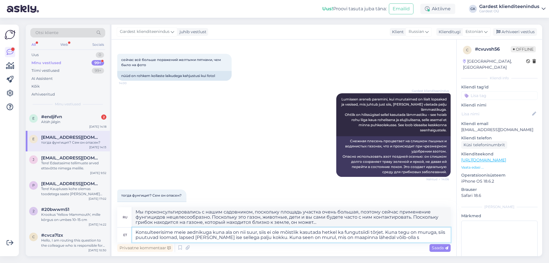
type textarea "Konsulteerisime meie aednikuga kuna ala on nii suur, siis ei ole mõistlik kasut…"
type textarea "Мы проконсультировались с нашим садовником, поскольку площадь участка очень бол…"
type textarea "Konsulteerisime meie aednikuga kuna ala on nii suur, siis ei ole mõistlik kasut…"
type textarea "Мы проконсультировались с нашим садовником, поскольку площадь участка очень бол…"
type textarea "Konsulteerisime meie aednikuga kuna ala on nii suur, siis ei ole mõistlik kasut…"
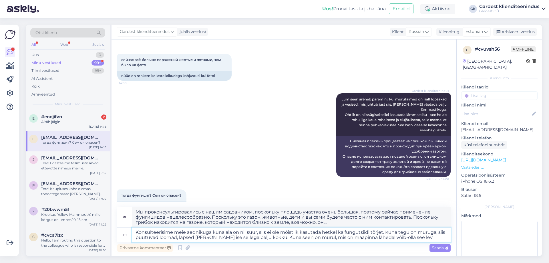
type textarea "Мы проконсультировались с нашим садовником, поскольку площадь участка очень бол…"
type textarea "Konsulteerisime meie aednikuga kuna ala on nii suur, siis ei ole mõistlik kasut…"
type textarea "Мы проконсультировались с нашим садовником, поскольку площадь участка очень бол…"
type textarea "Konsulteerisime meie aednikuga kuna ala on nii suur, siis ei ole mõistlik kasut…"
type textarea "Мы проконсультировались с нашим садовником, поскольку площадь участка очень бол…"
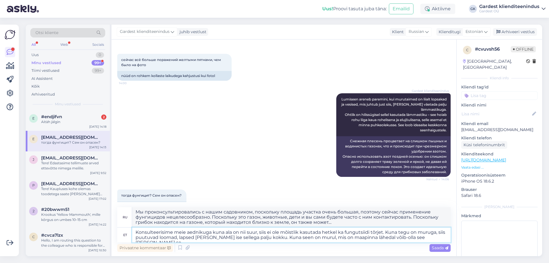
type textarea "Konsulteerisime meie aednikuga kuna ala on nii suur, siis ei ole mõistlik kasut…"
type textarea "Мы проконсультировались с нашим садовником, поскольку площадь участка очень бол…"
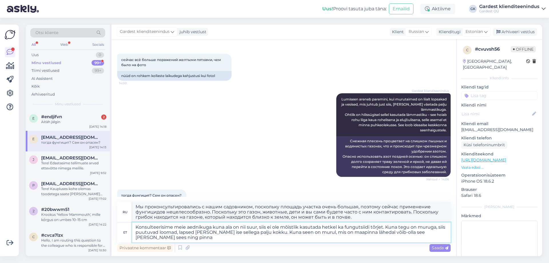
type textarea "Konsulteerisime meie aednikuga kuna ala on nii suur, siis ei ole mõistlik kasut…"
type textarea "Мы проконсультировались с нашим садовником, поскольку площадь участка очень бол…"
type textarea "Konsulteerisime meie aednikuga kuna ala on nii suur, siis ei ole mõistlik kasut…"
type textarea "Мы проконсультировались с нашим садовником, поскольку площадь участка очень бол…"
type textarea "Konsulteerisime meie aednikuga kuna ala on nii suur, siis ei ole mõistlik kasut…"
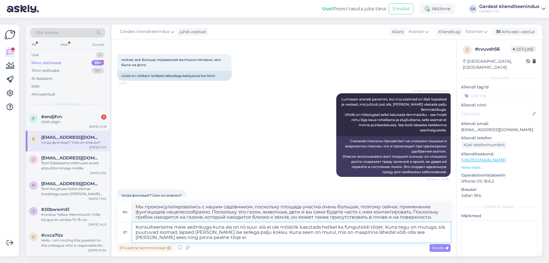
type textarea "Мы проконсультировались с нашим садовником, поскольку площадь участка очень бол…"
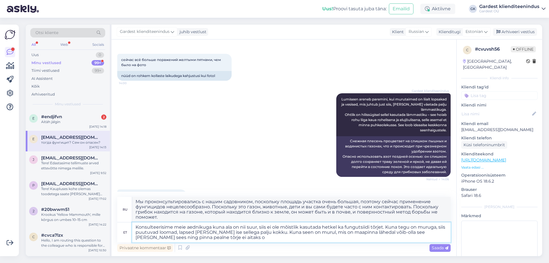
type textarea "Konsulteerisime meie aednikuga kuna ala on nii suur, siis ei ole mõistlik kasut…"
type textarea "Мы проконсультировались с нашим садовником, поскольку площадь участка очень бол…"
type textarea "Konsulteerisime meie aednikuga kuna ala on nii suur, siis ei ole mõistlik kasut…"
type textarea "Мы проконсультировались с нашим садовником, поскольку площадь участка очень бол…"
type textarea "Konsulteerisime meie aednikuga kuna ala on nii suur, siis ei ole mõistlik kasut…"
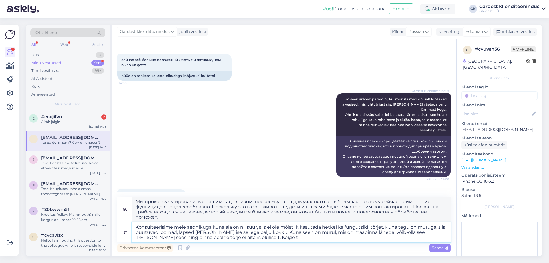
type textarea "Мы проконсультировались с нашим садовником, поскольку площадь участка очень бол…"
type textarea "Konsulteerisime meie aednikuga kuna ala on nii suur, siis ei ole mõistlik kasut…"
type textarea "Мы проконсультировались с нашим садовником, поскольку площадь участка очень бол…"
type textarea "Konsulteerisime meie aednikuga kuna ala on nii suur, siis ei ole mõistlik kasut…"
type textarea "Мы проконсультировались с нашим садовником, поскольку площадь участка очень бол…"
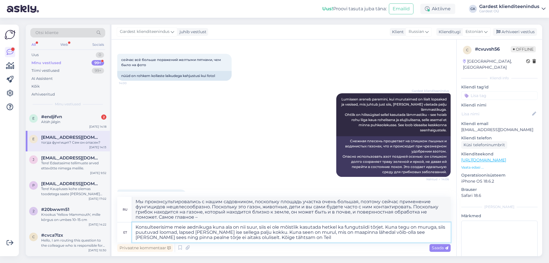
type textarea "Konsulteerisime meie aednikuga kuna ala on nii suur, siis ei ole mõistlik kasut…"
type textarea "Мы проконсультировались с нашим садовником, поскольку площадь участка очень бол…"
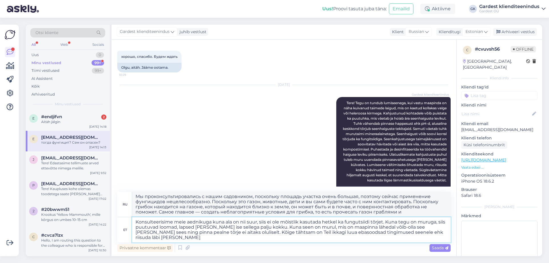
scroll to position [509, 0]
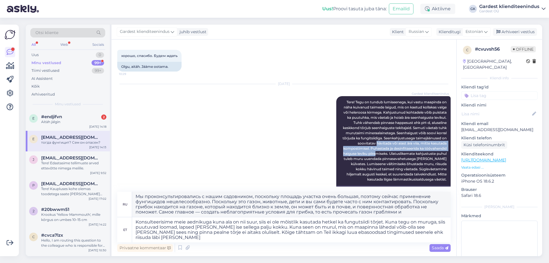
drag, startPoint x: 372, startPoint y: 132, endPoint x: 369, endPoint y: 142, distance: 9.6
click at [369, 142] on span "Tere! Tegu on tundub lumiseenega, kui vastu maapinda on näha kuivanud taimede l…" at bounding box center [395, 141] width 105 height 82
click at [393, 120] on div "Gardest klienditeenindus Tere! Tegu on tundub lumiseenega, kui vastu maapinda o…" at bounding box center [393, 140] width 114 height 89
drag, startPoint x: 365, startPoint y: 138, endPoint x: 411, endPoint y: 139, distance: 45.8
click at [411, 139] on span "Tere! Tegu on tundub lumiseenega, kui vastu maapinda on näha kuivanud taimede l…" at bounding box center [395, 141] width 105 height 82
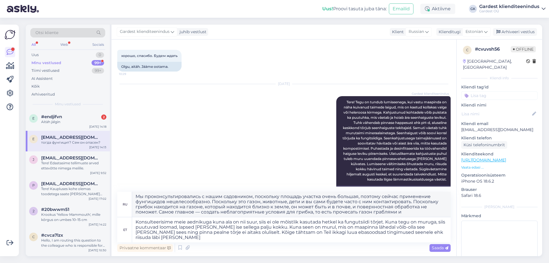
click at [395, 146] on div "Gardest klienditeenindus Tere! Tegu on tundub lumiseenega, kui vastu maapinda o…" at bounding box center [393, 140] width 114 height 89
click at [419, 233] on textarea "Konsulteerisime meie aednikuga kuna ala on nii suur, siis ei ole mõistlik kasut…" at bounding box center [291, 229] width 319 height 25
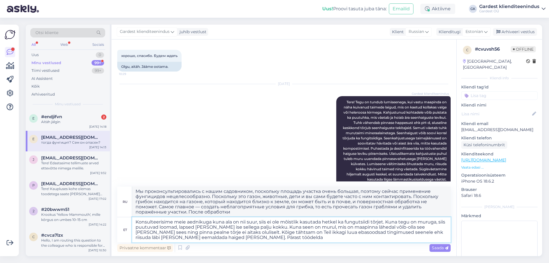
click at [338, 224] on textarea "Konsulteerisime meie aednikuga kuna ala on nii suur, siis ei ole mõistlik kasut…" at bounding box center [291, 229] width 319 height 25
click at [418, 233] on textarea "Konsulteerisime meie aednikuga kuna ala on nii suur, siis ei ole mõistlik kasut…" at bounding box center [291, 229] width 319 height 25
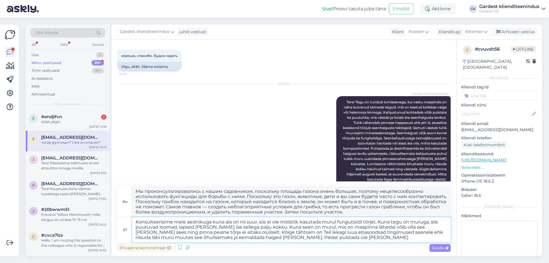
paste textarea "murulubi"
drag, startPoint x: 363, startPoint y: 106, endPoint x: 347, endPoint y: 108, distance: 16.1
click at [347, 108] on span "Tere! Tegu on tundub lumiseenega, kui vastu maapinda on näha kuivanud taimede l…" at bounding box center [395, 141] width 105 height 82
copy span "puutuhka"
click at [328, 238] on textarea "Konsulteerisime meie aednikuga kuna ala on nii suur, siis ei ole mõistlik kasut…" at bounding box center [291, 229] width 319 height 25
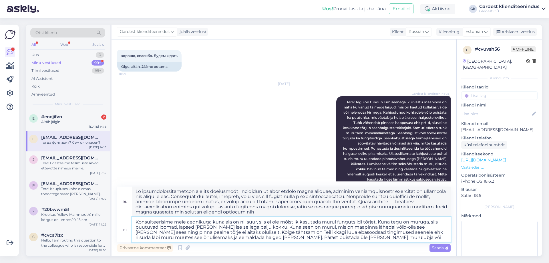
paste textarea "puutuhka"
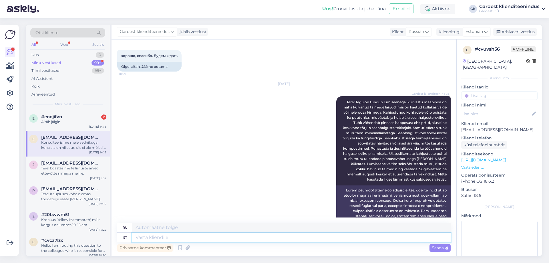
scroll to position [1356, 0]
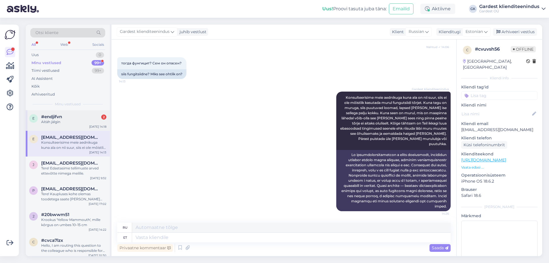
click at [57, 123] on div "Aitäh jälgin" at bounding box center [73, 121] width 65 height 5
